Goal: Task Accomplishment & Management: Use online tool/utility

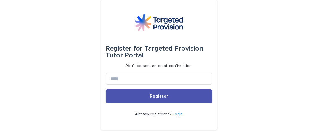
click at [177, 114] on link "Login" at bounding box center [178, 114] width 10 height 4
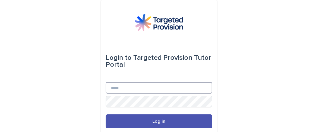
type input "**********"
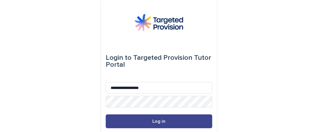
click at [159, 119] on span "Log in" at bounding box center [159, 121] width 13 height 5
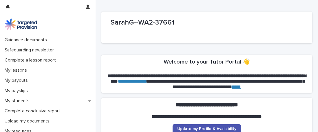
scroll to position [37, 0]
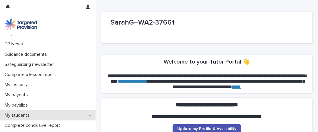
click at [14, 116] on p "My students" at bounding box center [18, 116] width 32 height 6
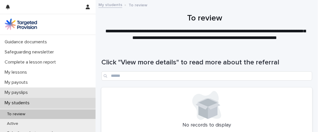
scroll to position [61, 0]
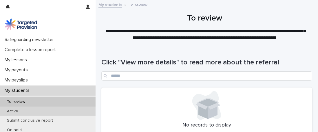
click at [35, 111] on div "Active" at bounding box center [48, 112] width 96 height 10
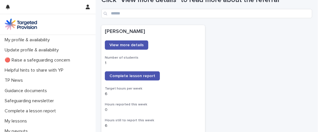
scroll to position [85, 0]
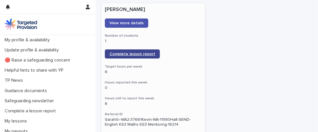
click at [134, 56] on link "Complete lesson report" at bounding box center [132, 54] width 55 height 9
click at [128, 54] on span "Complete lesson report" at bounding box center [133, 54] width 46 height 4
click at [136, 53] on span "Complete lesson report" at bounding box center [133, 54] width 46 height 4
click at [125, 53] on span "Complete lesson report" at bounding box center [133, 54] width 46 height 4
click at [114, 52] on span "Complete lesson report" at bounding box center [133, 54] width 46 height 4
